Goal: Transaction & Acquisition: Purchase product/service

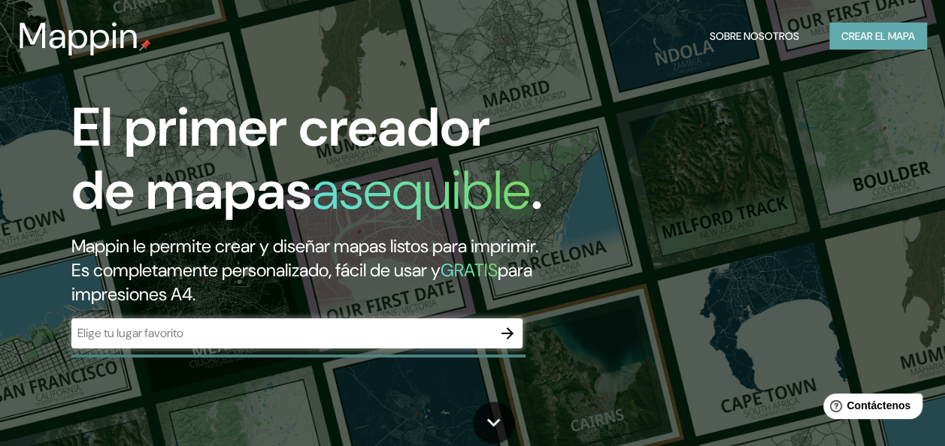
click at [876, 36] on font "Crear el mapa" at bounding box center [878, 36] width 74 height 19
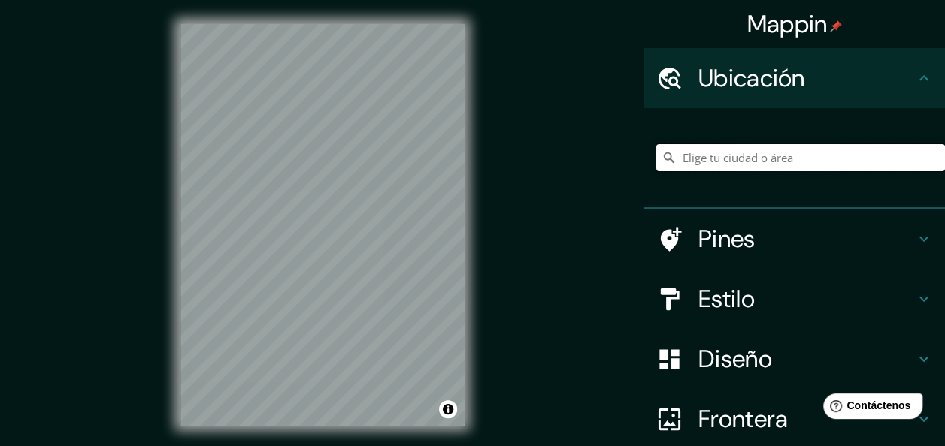
click at [708, 165] on input "Elige tu ciudad o área" at bounding box center [800, 157] width 289 height 27
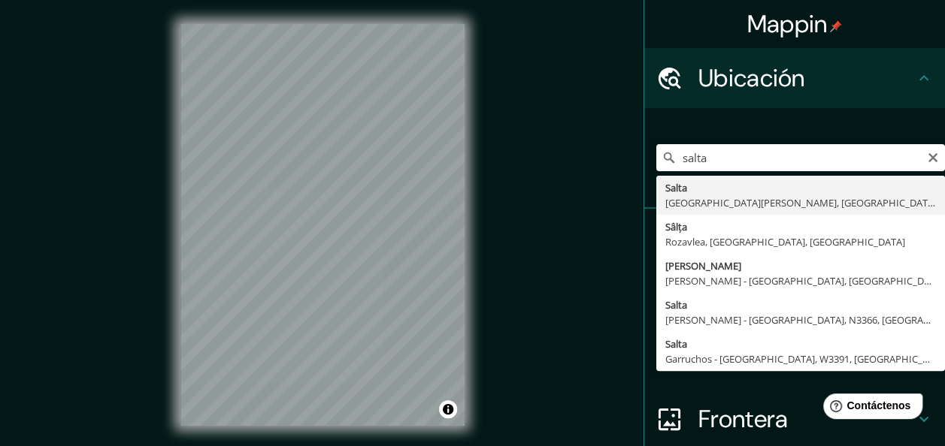
type input "Salta, [GEOGRAPHIC_DATA][PERSON_NAME], [GEOGRAPHIC_DATA]"
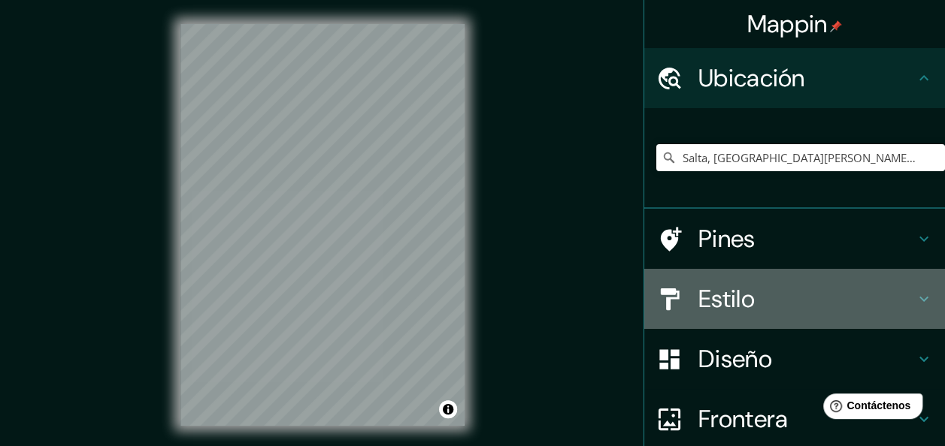
click at [740, 301] on h4 "Estilo" at bounding box center [806, 299] width 216 height 30
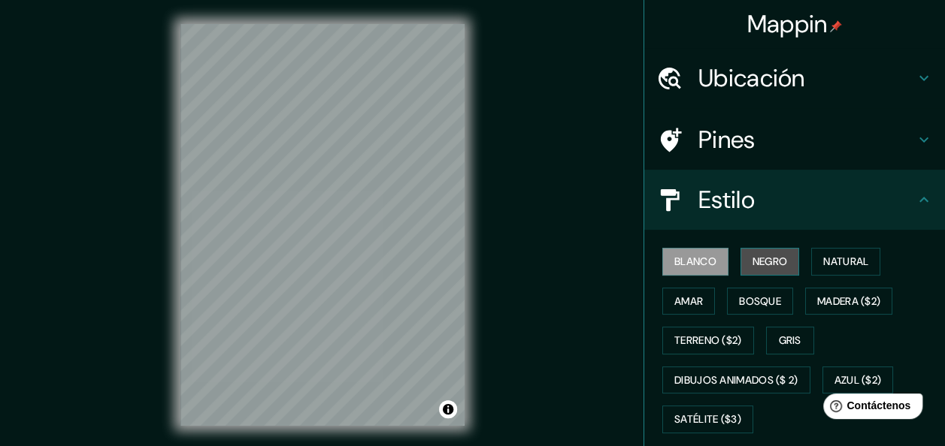
click at [767, 263] on font "Negro" at bounding box center [769, 261] width 35 height 19
click at [699, 256] on font "Blanco" at bounding box center [695, 261] width 42 height 19
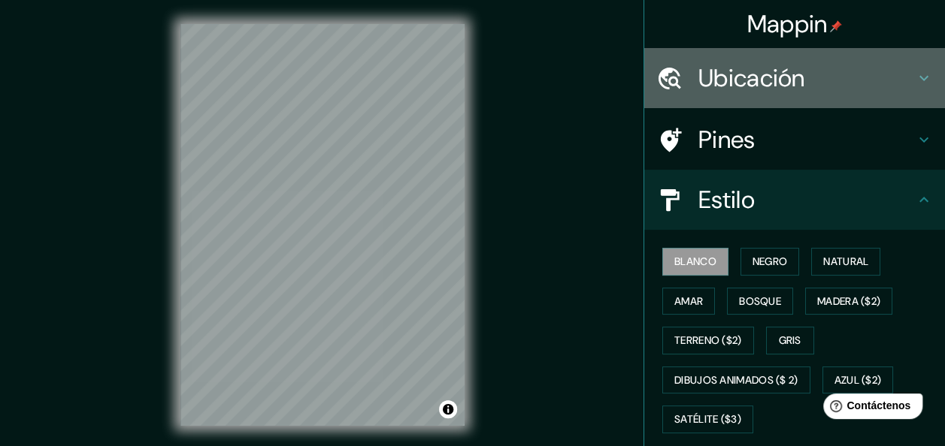
click at [891, 83] on h4 "Ubicación" at bounding box center [806, 78] width 216 height 30
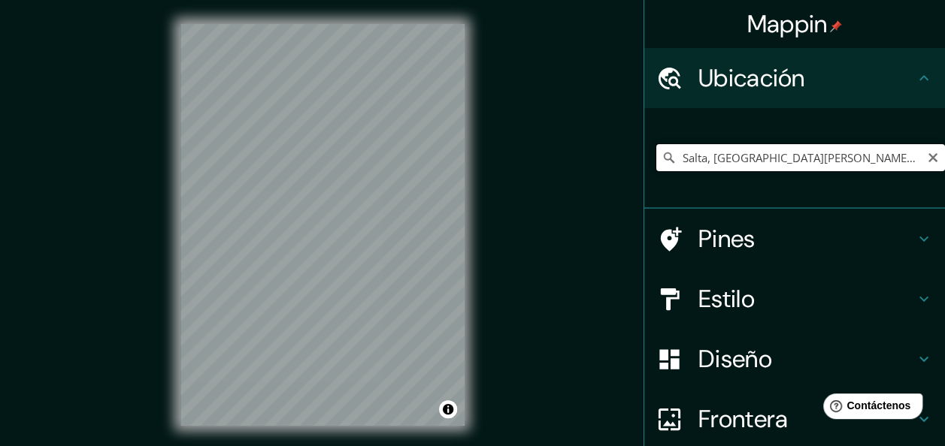
click at [772, 147] on input "Salta, [GEOGRAPHIC_DATA][PERSON_NAME], [GEOGRAPHIC_DATA]" at bounding box center [800, 157] width 289 height 27
click at [857, 162] on input "Salta, [GEOGRAPHIC_DATA][PERSON_NAME], [GEOGRAPHIC_DATA]" at bounding box center [800, 157] width 289 height 27
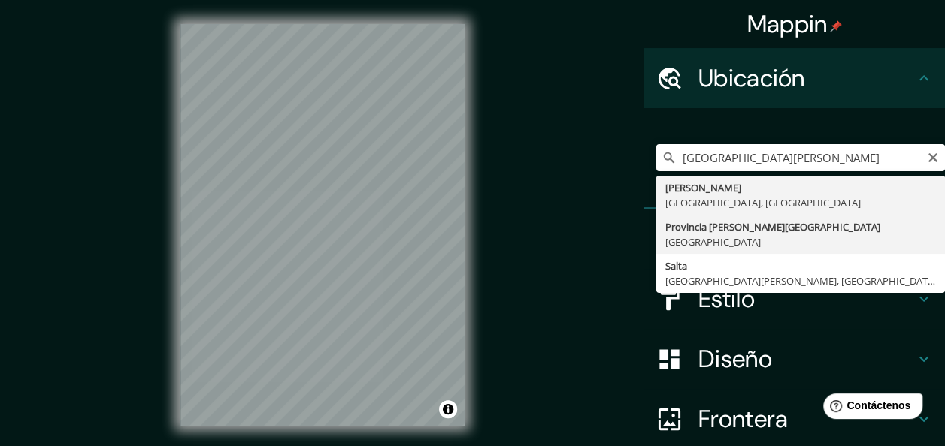
type input "[GEOGRAPHIC_DATA][PERSON_NAME], [GEOGRAPHIC_DATA]"
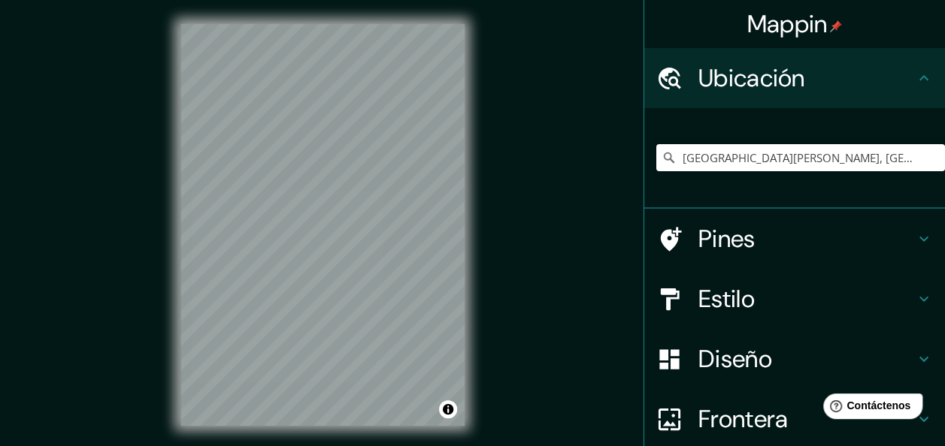
click at [362, 437] on div "© Mapbox © OpenStreetMap Improve this map" at bounding box center [322, 225] width 332 height 450
click at [359, 216] on div at bounding box center [364, 212] width 12 height 12
click at [352, 24] on div at bounding box center [322, 24] width 284 height 0
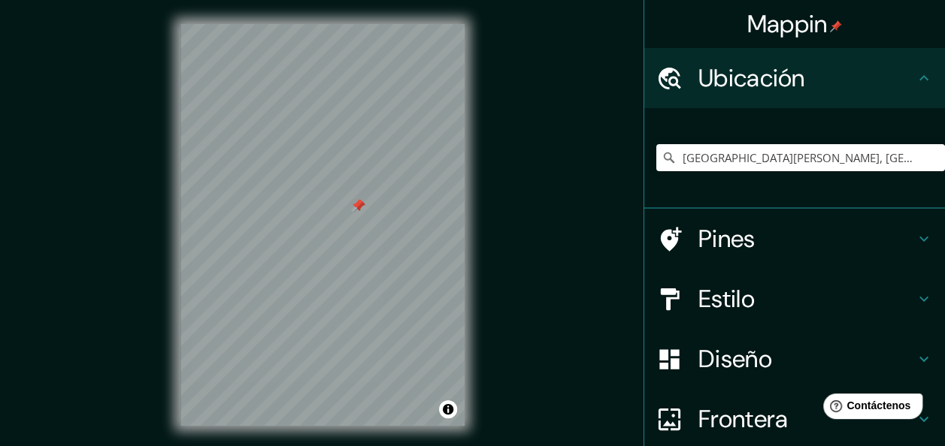
click at [339, 24] on div at bounding box center [322, 24] width 284 height 0
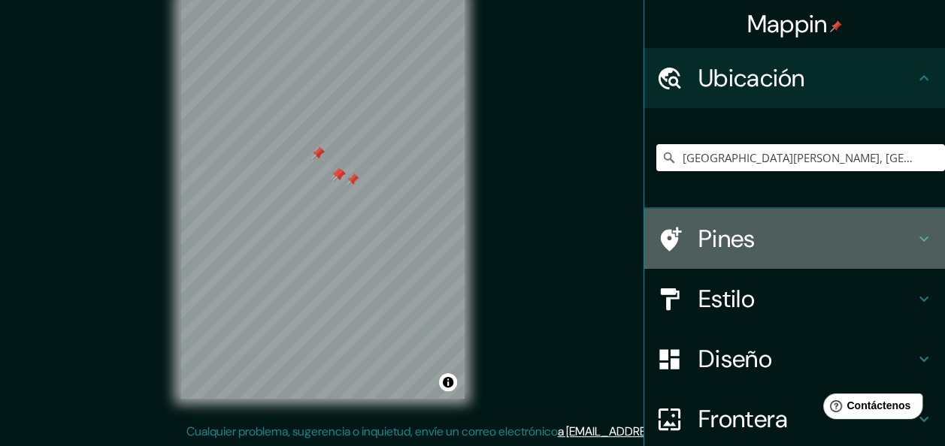
click at [899, 243] on h4 "Pines" at bounding box center [806, 239] width 216 height 30
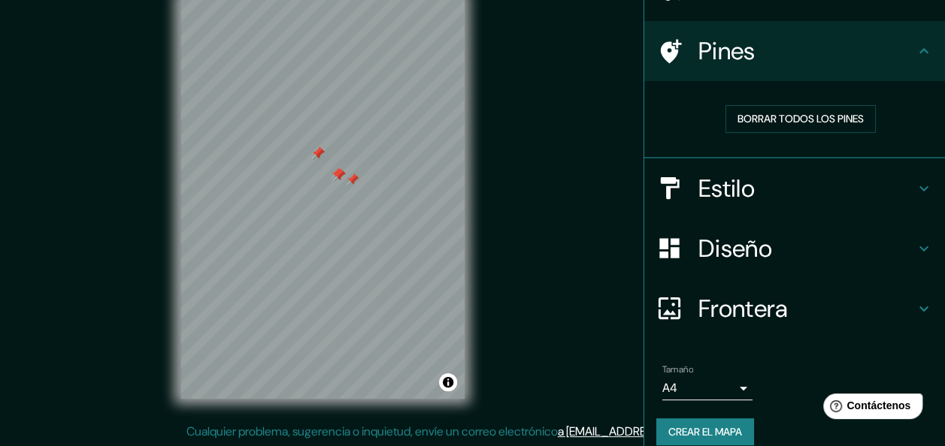
scroll to position [92, 0]
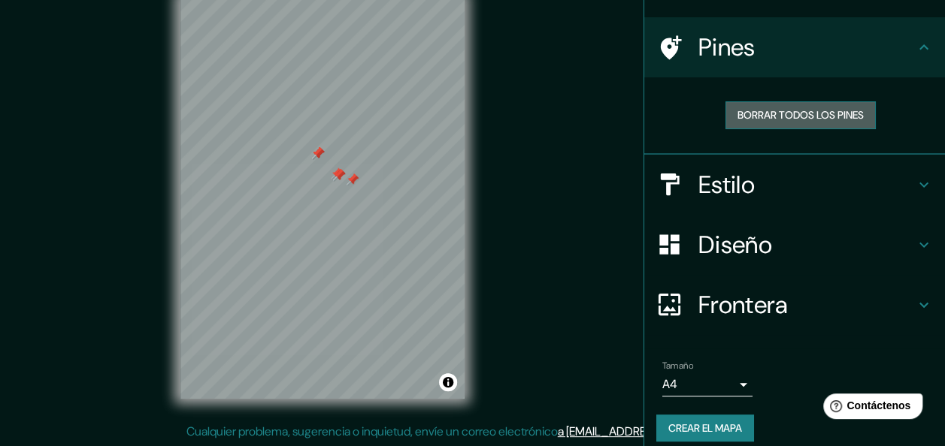
click at [839, 110] on font "Borrar todos los pines" at bounding box center [800, 115] width 126 height 19
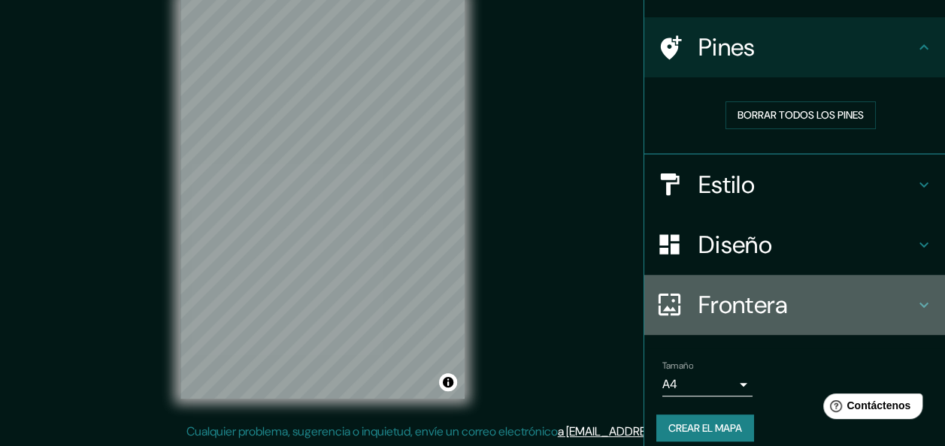
click at [784, 292] on h4 "Frontera" at bounding box center [806, 305] width 216 height 30
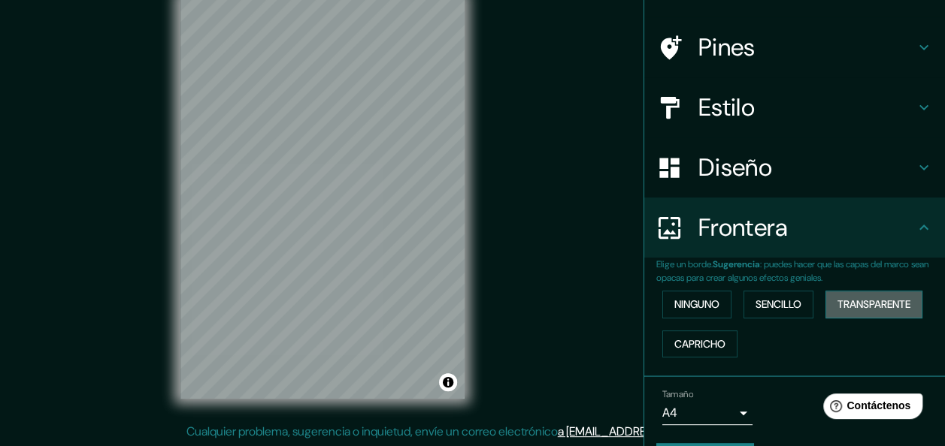
click at [871, 302] on font "Transparente" at bounding box center [873, 304] width 73 height 19
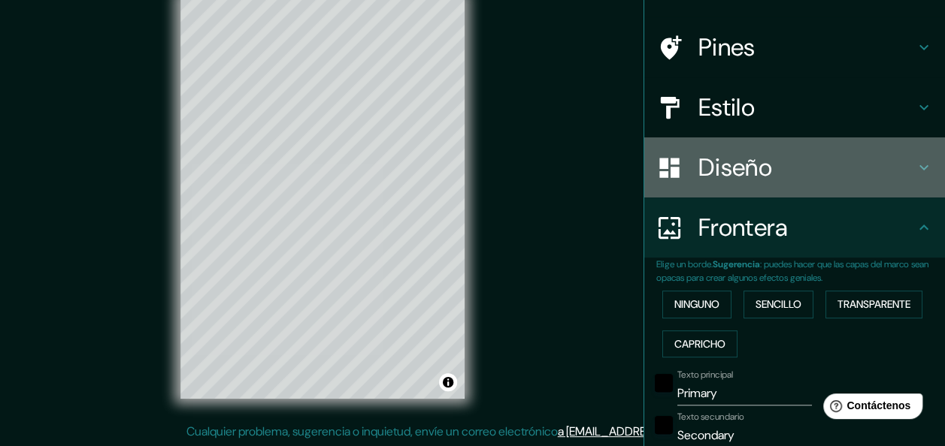
click at [807, 170] on h4 "Diseño" at bounding box center [806, 168] width 216 height 30
type input "181"
type input "30"
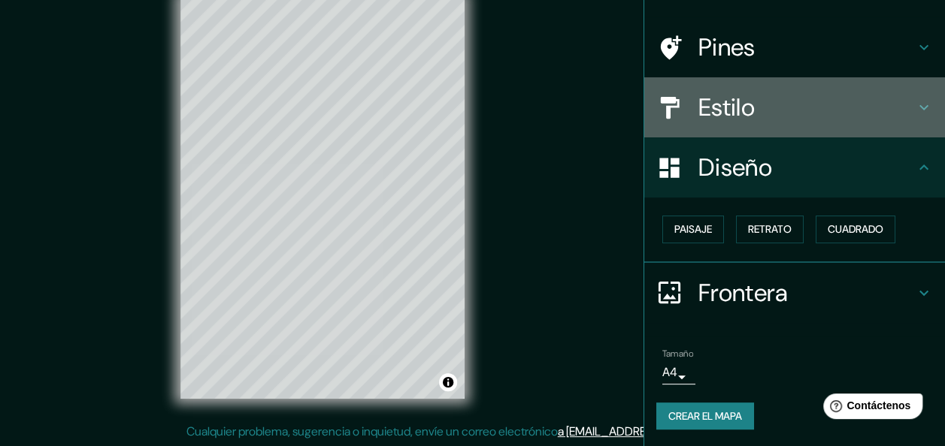
click at [821, 131] on div "Estilo" at bounding box center [794, 107] width 301 height 60
type input "181"
type input "30"
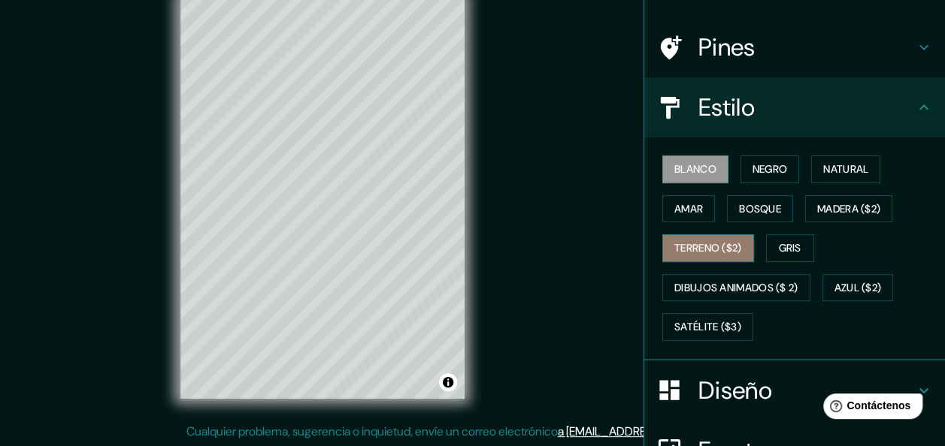
click at [726, 248] on font "Terreno ($2)" at bounding box center [708, 248] width 68 height 19
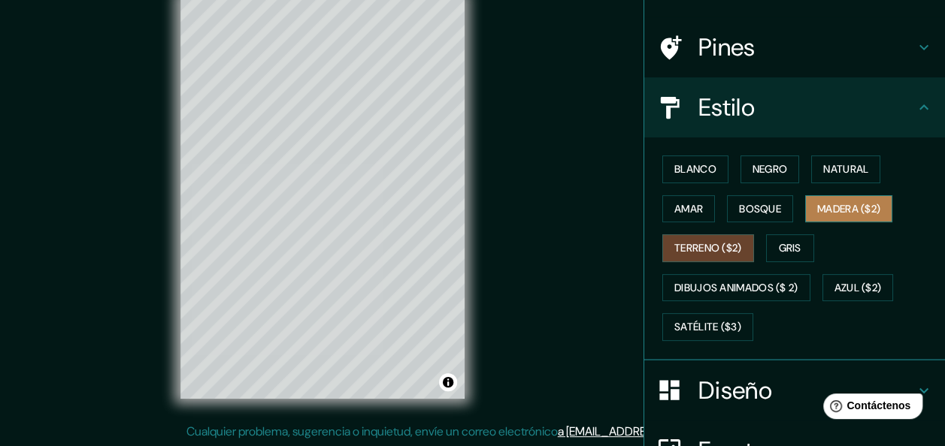
click at [834, 198] on button "Madera ($2)" at bounding box center [848, 209] width 87 height 28
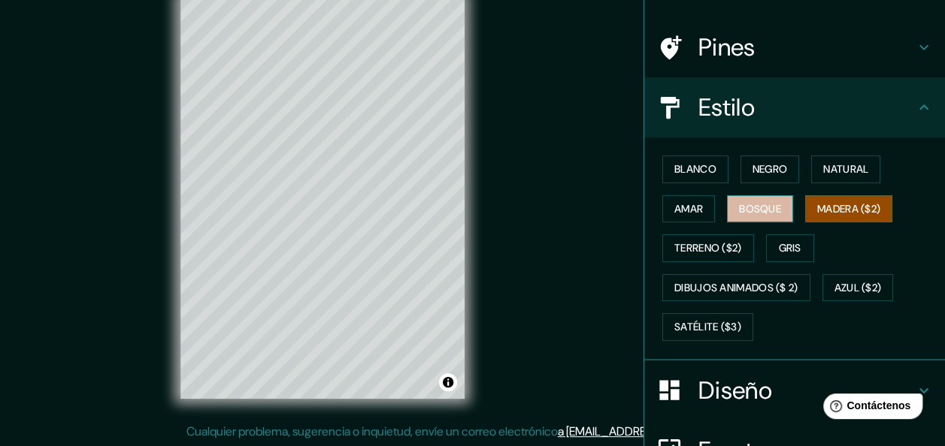
click at [745, 207] on font "Bosque" at bounding box center [760, 209] width 42 height 19
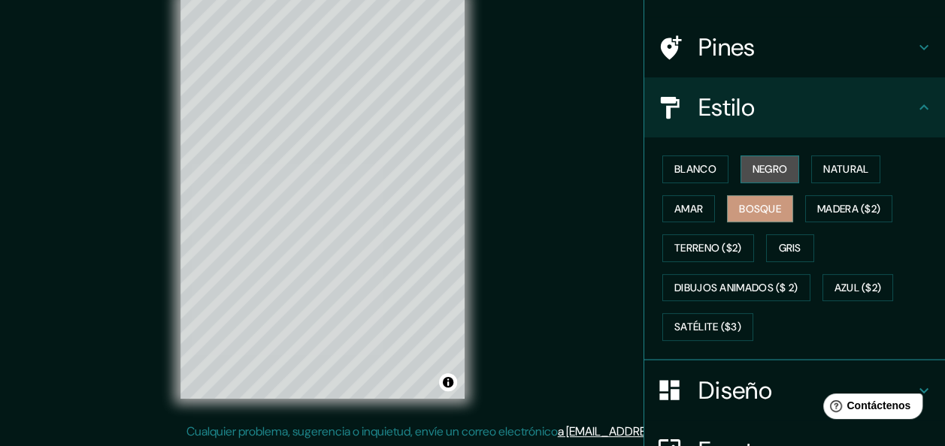
click at [764, 173] on font "Negro" at bounding box center [769, 169] width 35 height 19
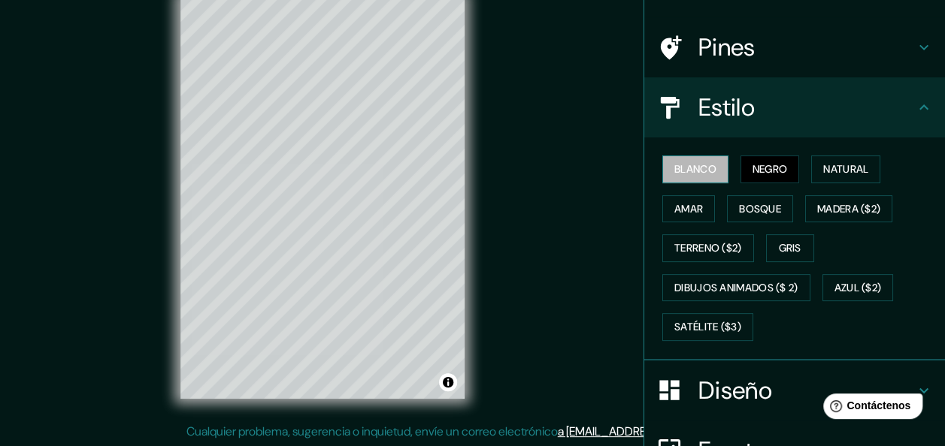
click at [694, 166] on font "Blanco" at bounding box center [695, 169] width 42 height 19
drag, startPoint x: 931, startPoint y: 128, endPoint x: 947, endPoint y: 101, distance: 32.0
click at [944, 101] on html "Mappin Ubicación [GEOGRAPHIC_DATA][PERSON_NAME], [GEOGRAPHIC_DATA] Pines Estilo…" at bounding box center [472, 196] width 945 height 446
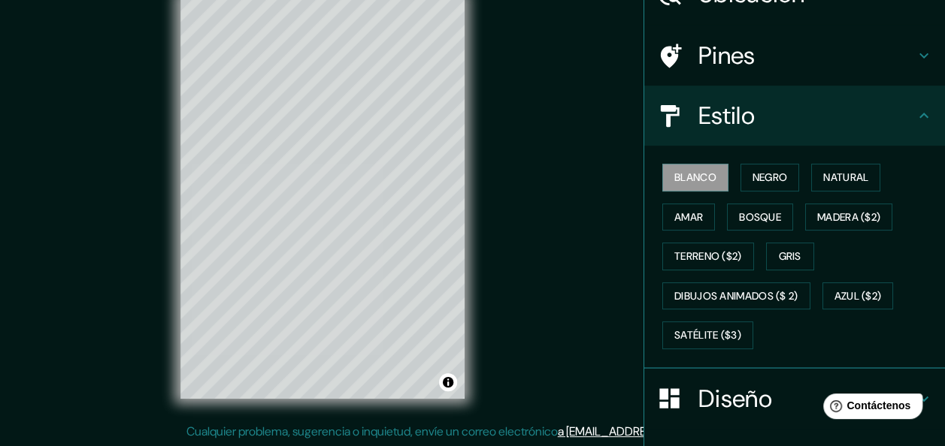
scroll to position [249, 0]
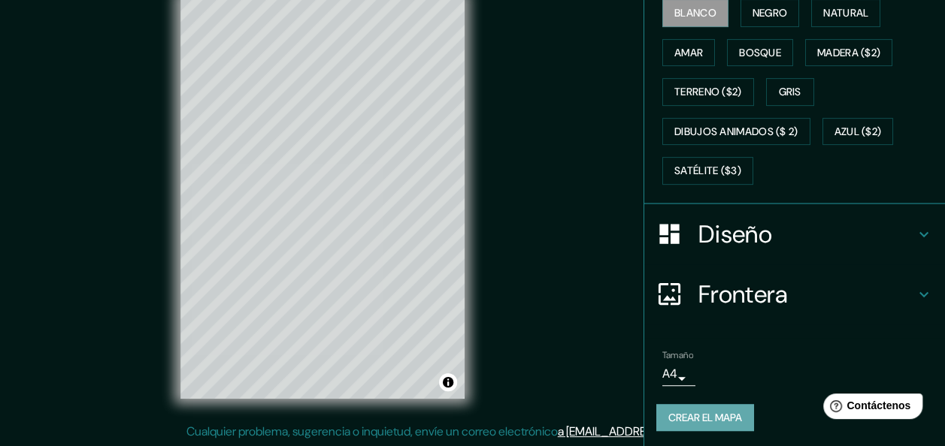
click at [710, 404] on button "Crear el mapa" at bounding box center [705, 418] width 98 height 28
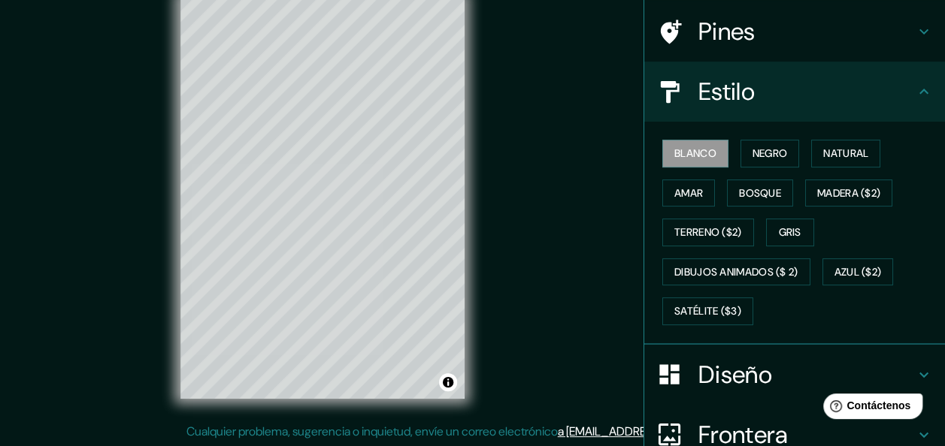
scroll to position [2, 0]
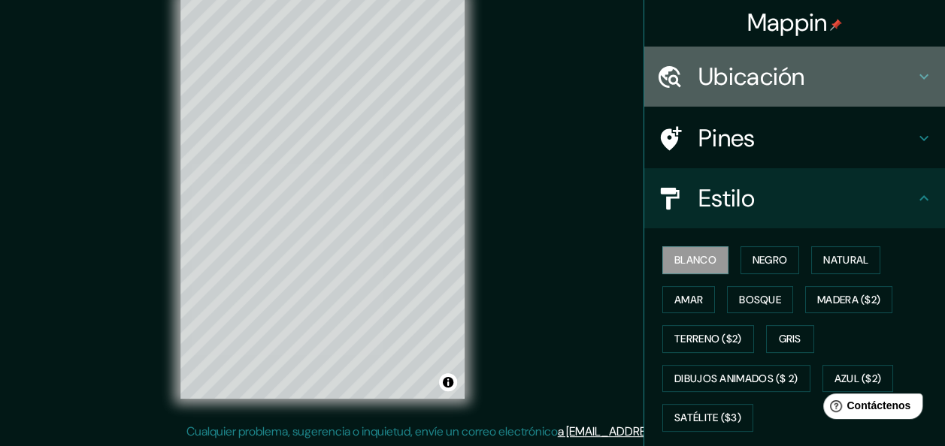
click at [824, 65] on h4 "Ubicación" at bounding box center [806, 77] width 216 height 30
type input "181"
type input "30"
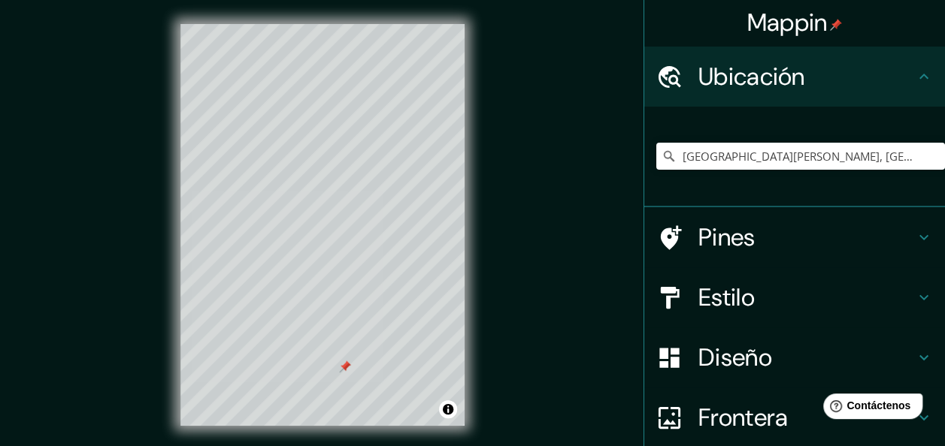
scroll to position [27, 0]
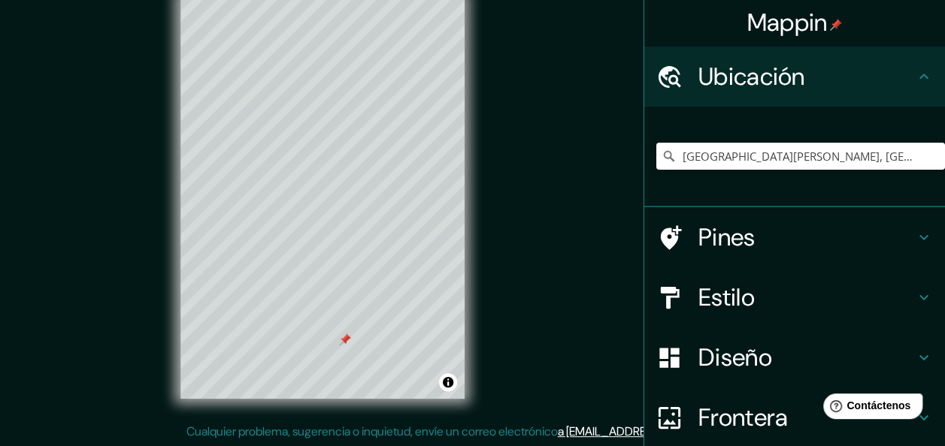
click at [615, 104] on div "Mappin Ubicación [GEOGRAPHIC_DATA][PERSON_NAME], [GEOGRAPHIC_DATA] Pines Estilo…" at bounding box center [472, 210] width 945 height 474
drag, startPoint x: 630, startPoint y: 134, endPoint x: 824, endPoint y: 265, distance: 233.8
click at [824, 265] on div "Mappin Ubicación [GEOGRAPHIC_DATA][PERSON_NAME], [GEOGRAPHIC_DATA] Pines Estilo…" at bounding box center [472, 210] width 945 height 474
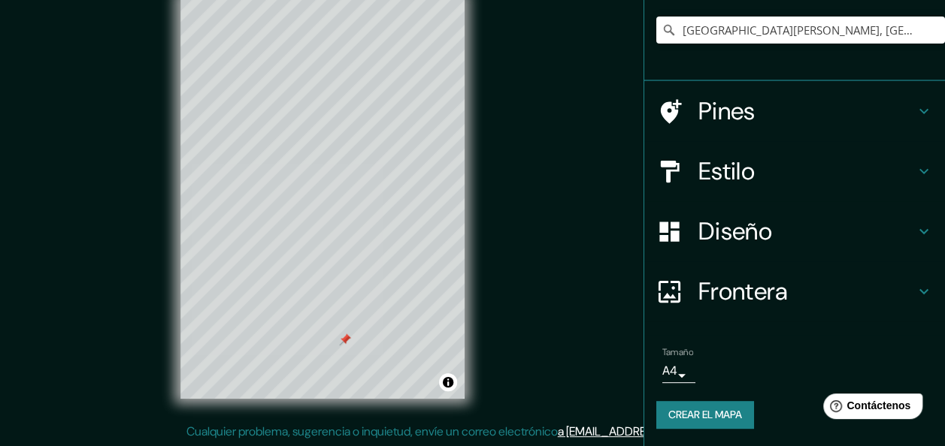
click at [579, 349] on div "Mappin Ubicación [GEOGRAPHIC_DATA][PERSON_NAME], [GEOGRAPHIC_DATA] Pines Estilo…" at bounding box center [472, 210] width 945 height 474
